Goal: Find specific page/section: Find specific page/section

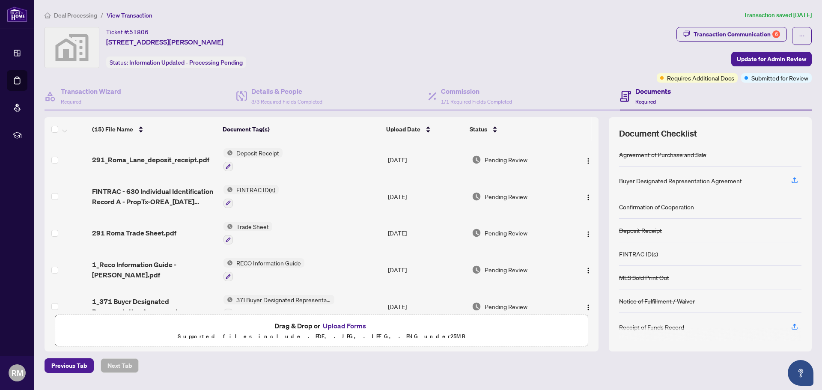
click at [84, 14] on span "Deal Processing" at bounding box center [75, 16] width 43 height 8
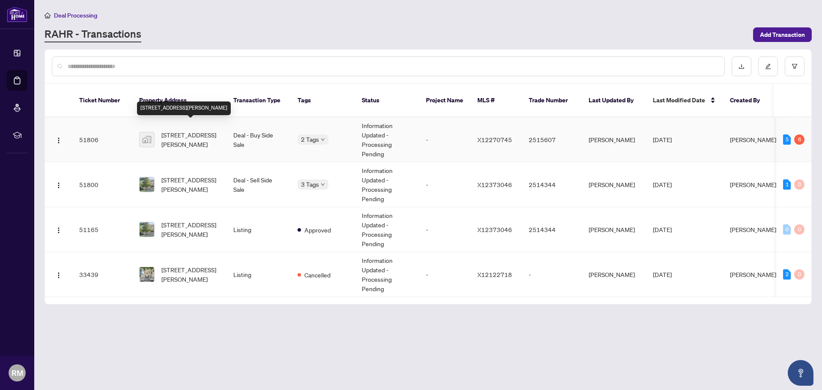
click at [176, 131] on span "[STREET_ADDRESS][PERSON_NAME]" at bounding box center [190, 139] width 58 height 19
